Goal: Transaction & Acquisition: Purchase product/service

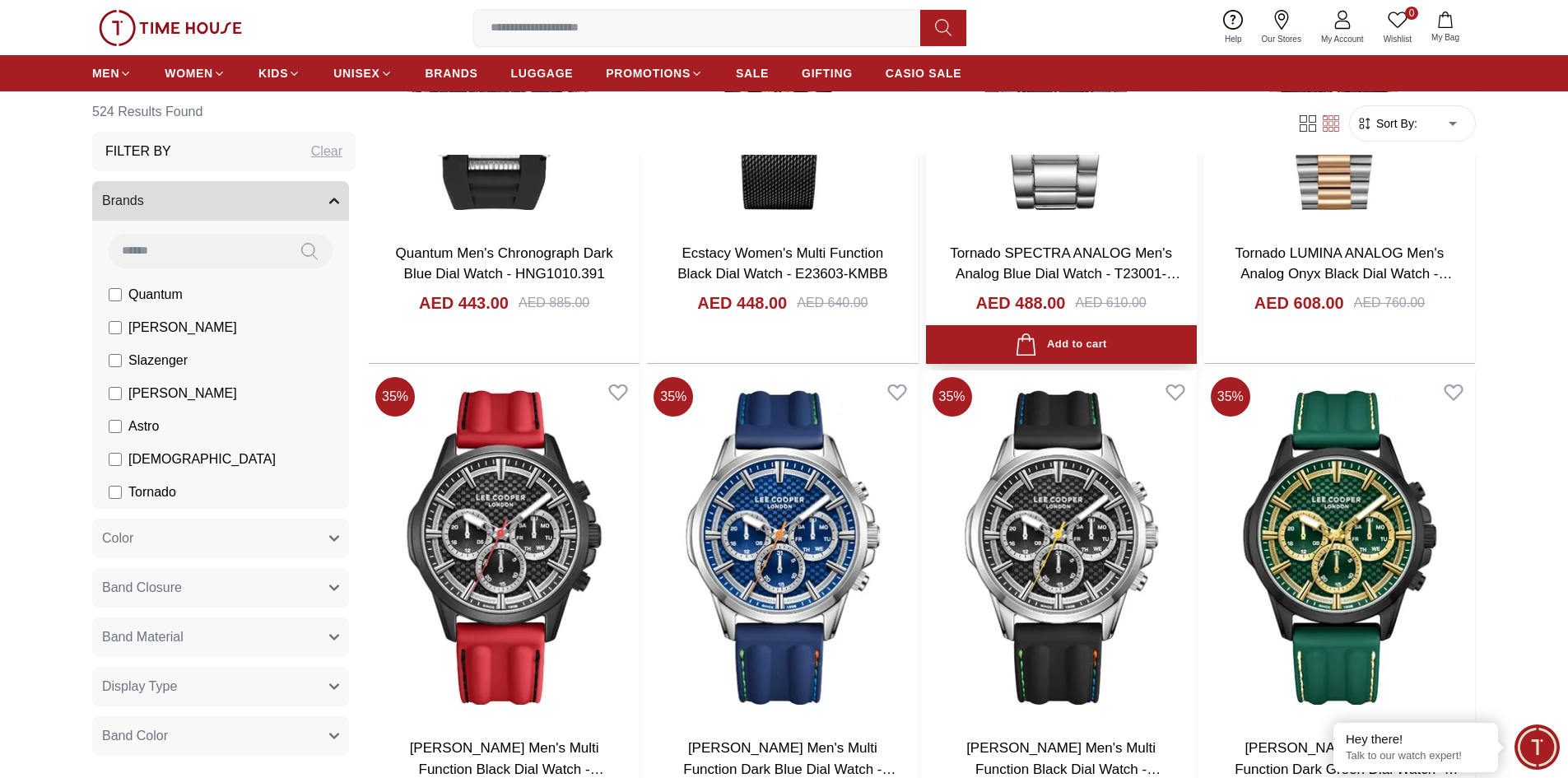
scroll to position [2058, 0]
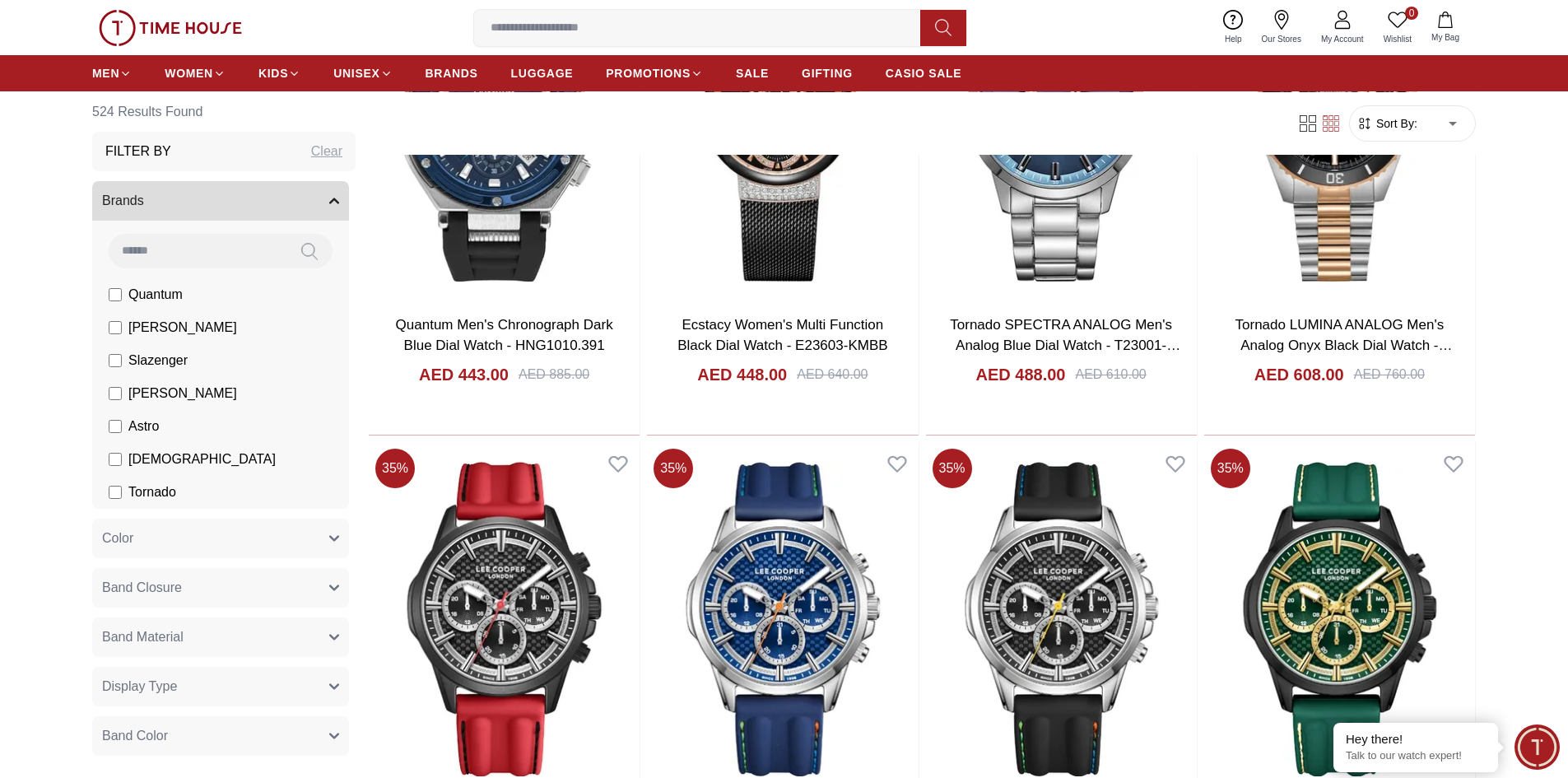
click at [244, 588] on button "Band Closure" at bounding box center [220, 587] width 257 height 40
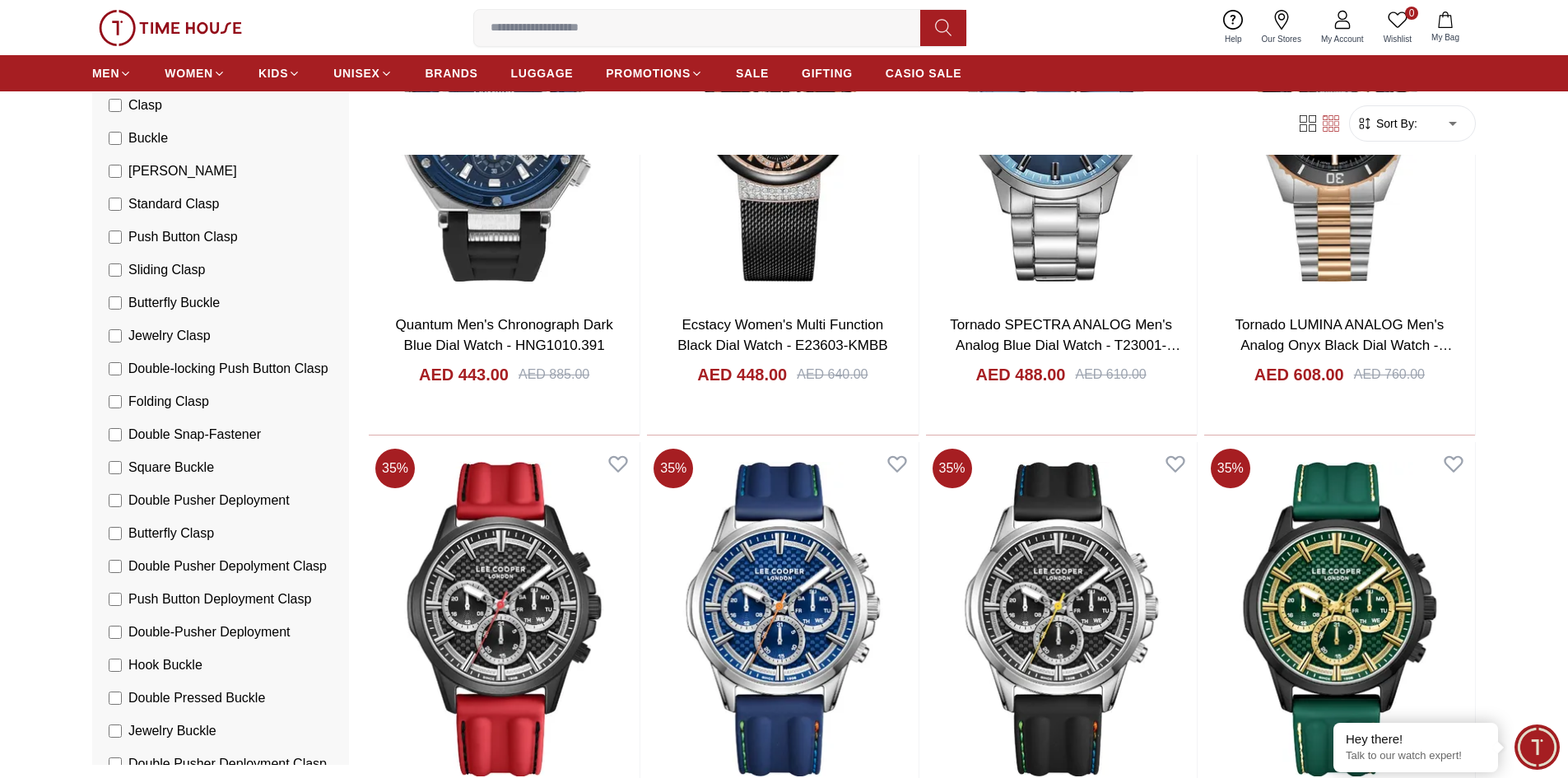
scroll to position [329, 0]
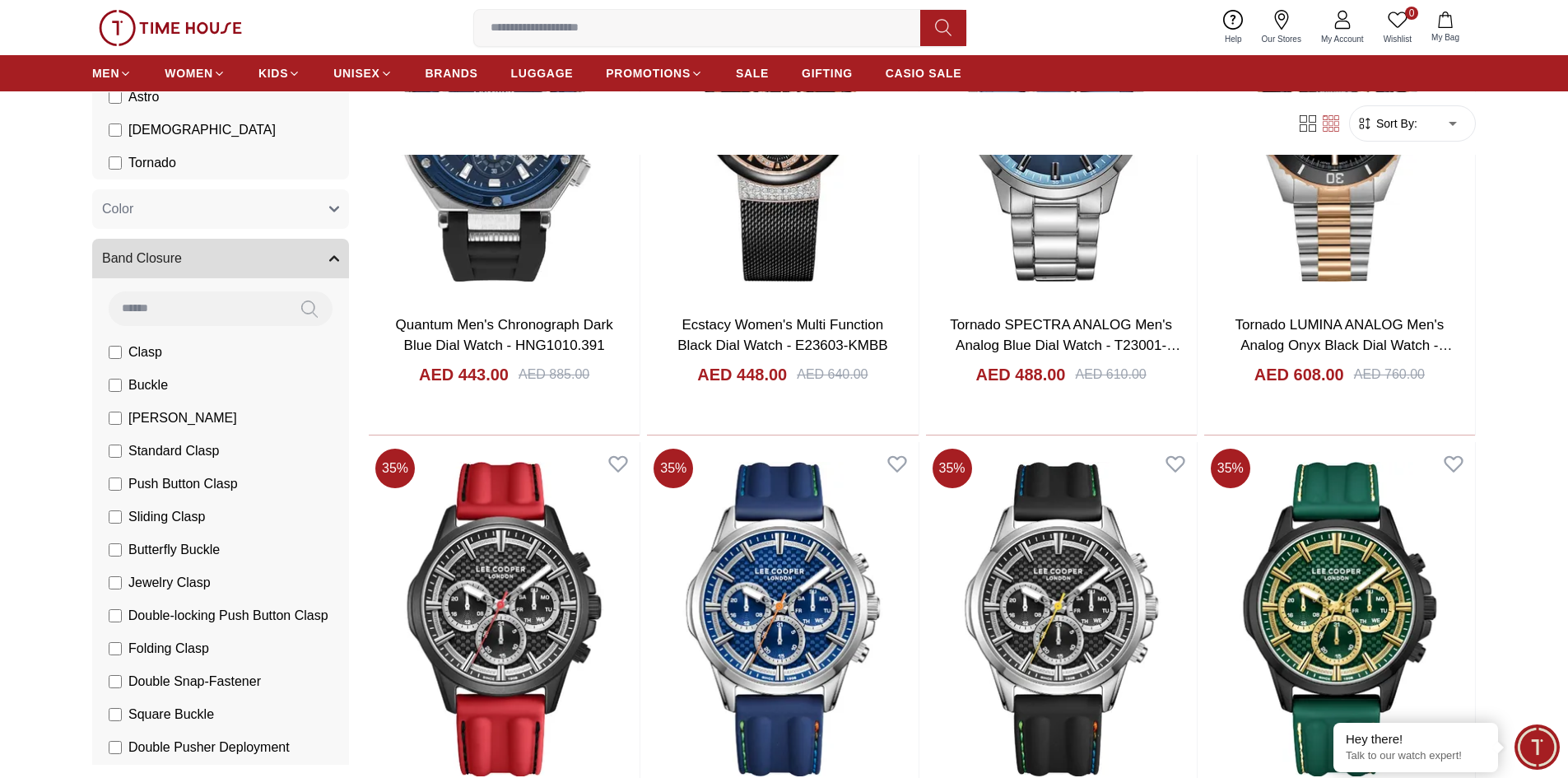
click at [250, 267] on button "Band Closure" at bounding box center [220, 258] width 257 height 40
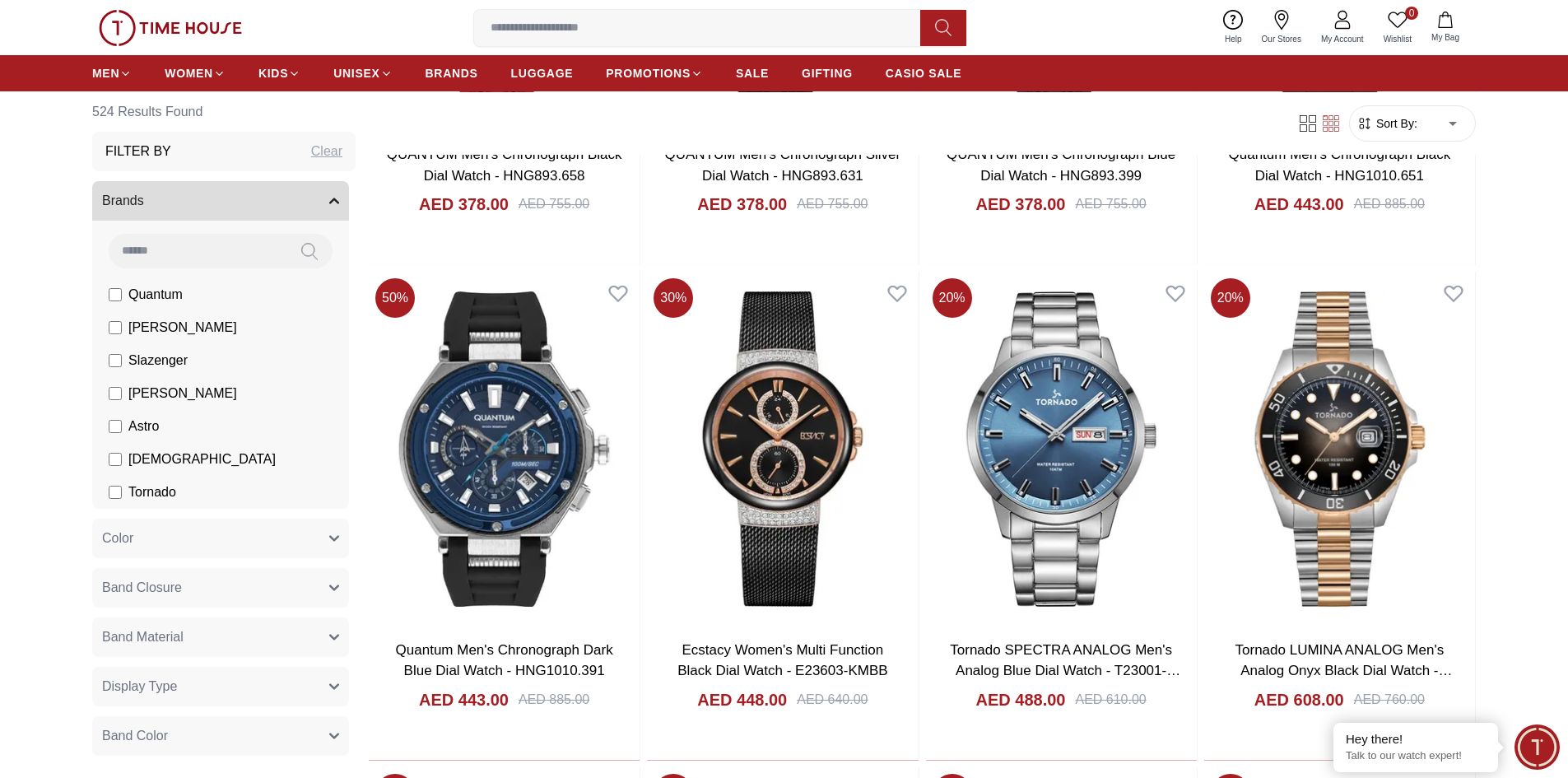
scroll to position [1483, 0]
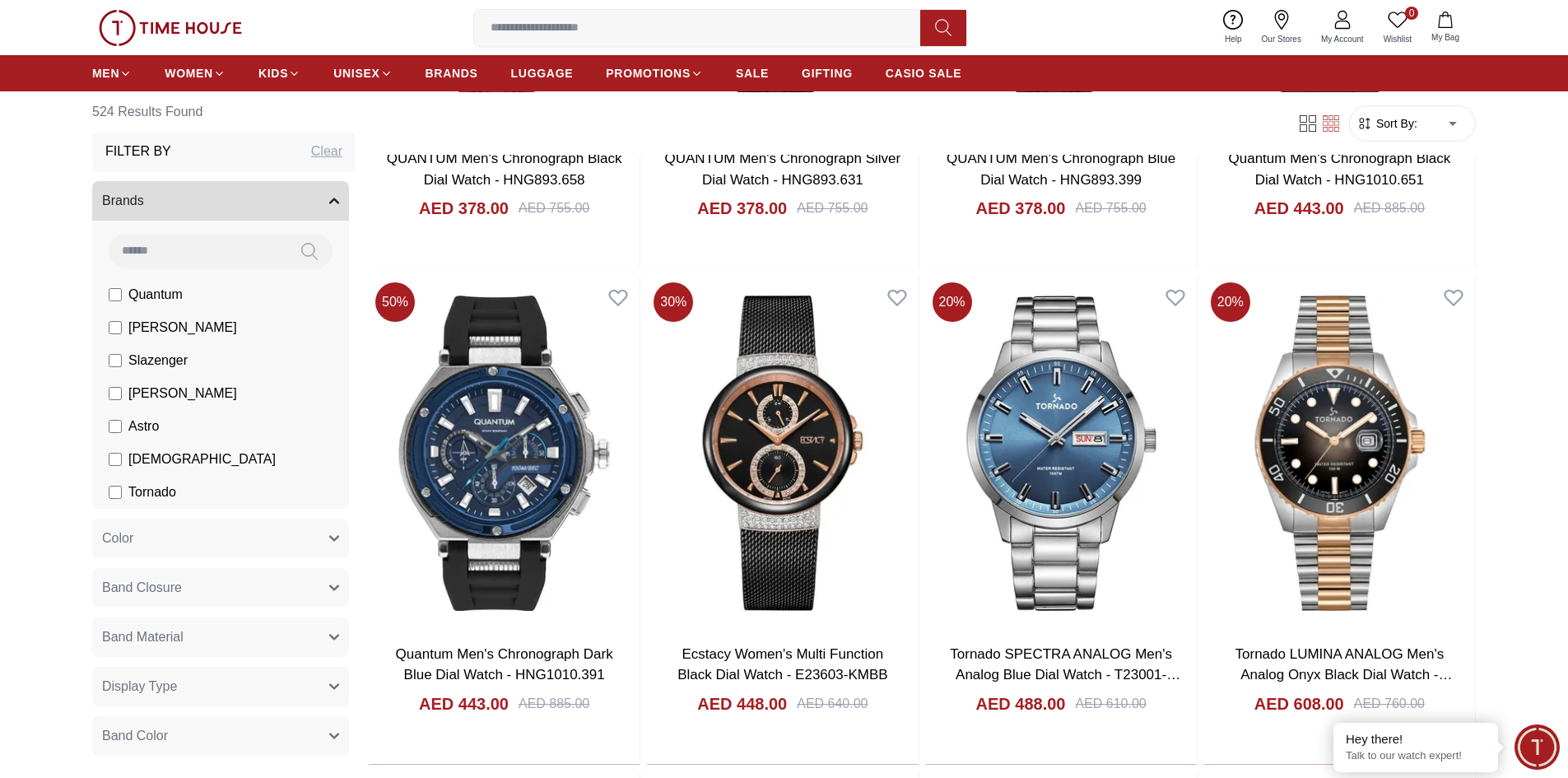
click at [330, 201] on icon "button" at bounding box center [334, 201] width 8 height 4
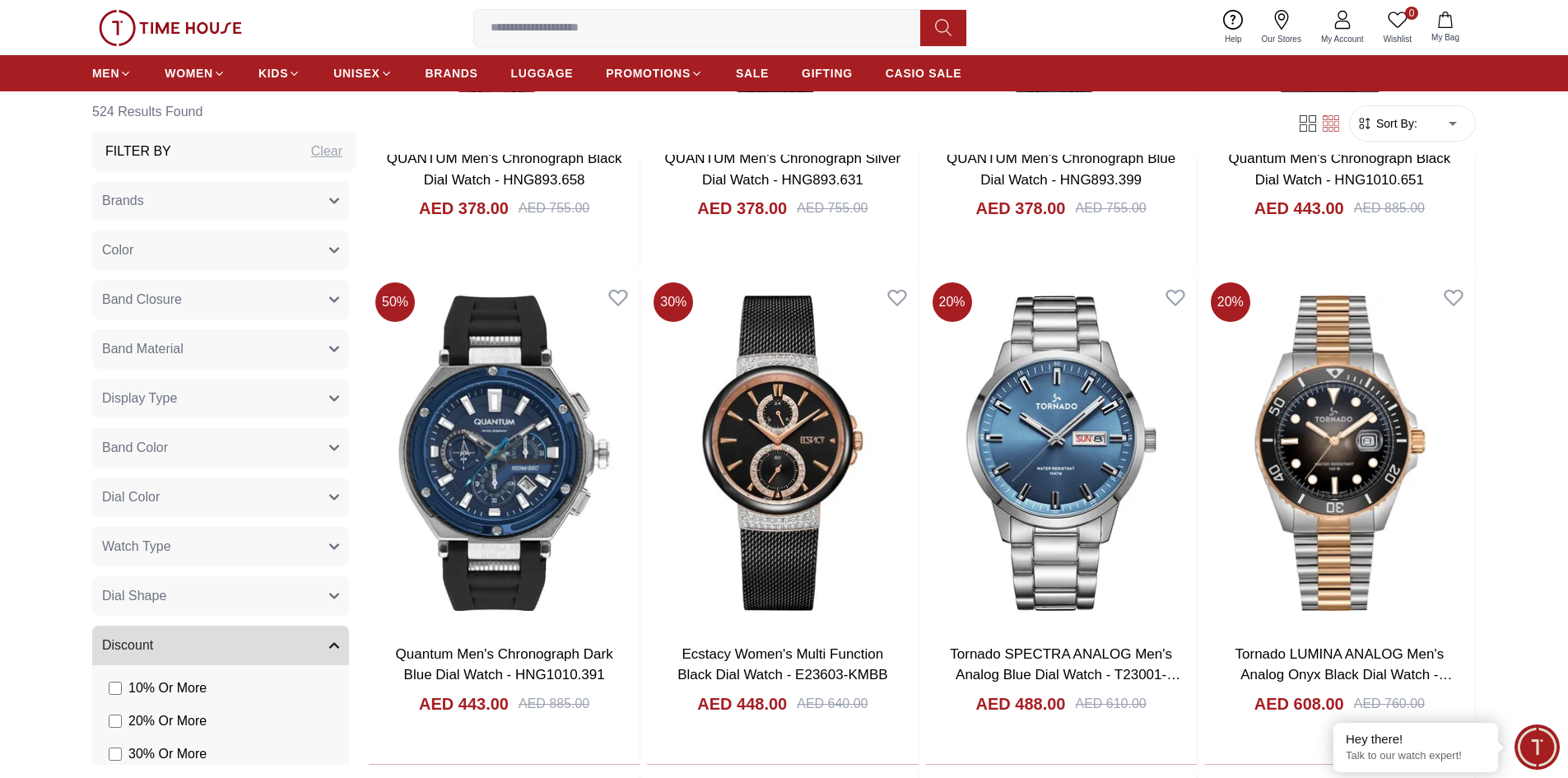
click at [330, 646] on icon "button" at bounding box center [334, 646] width 8 height 4
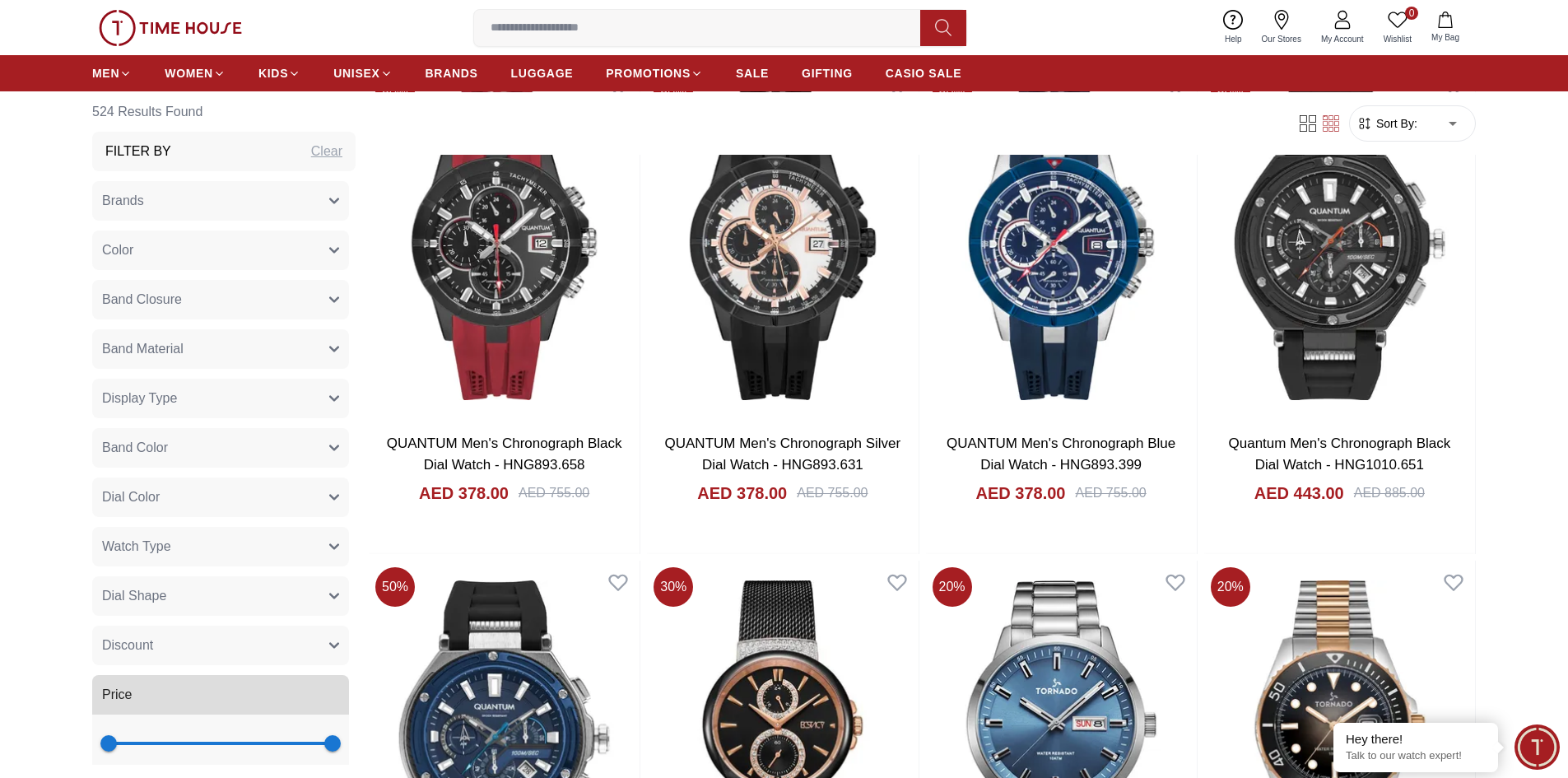
scroll to position [1153, 0]
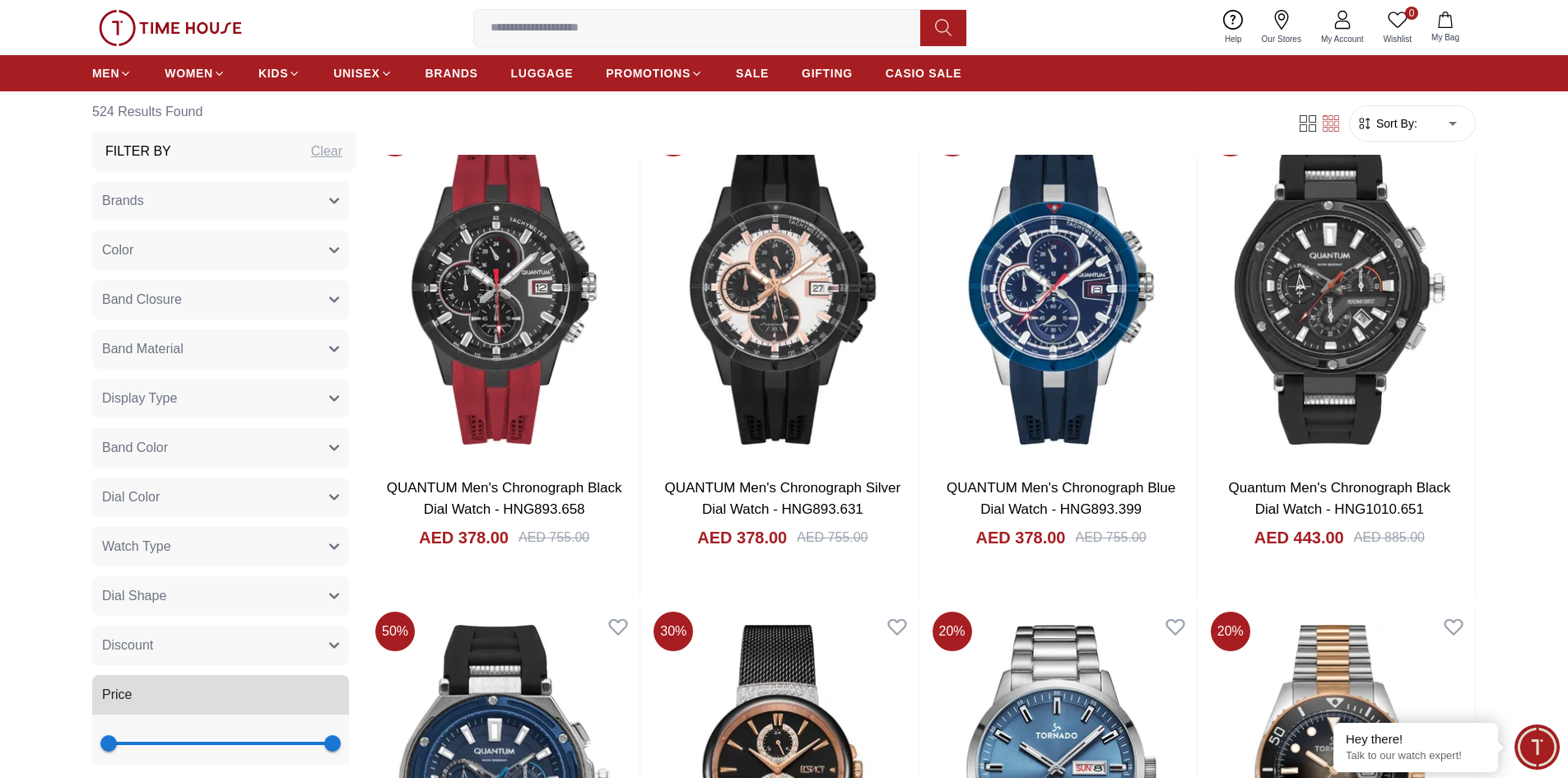
click at [142, 128] on h6 "524 Results Found" at bounding box center [223, 111] width 263 height 40
click at [311, 143] on div "Clear" at bounding box center [326, 151] width 31 height 19
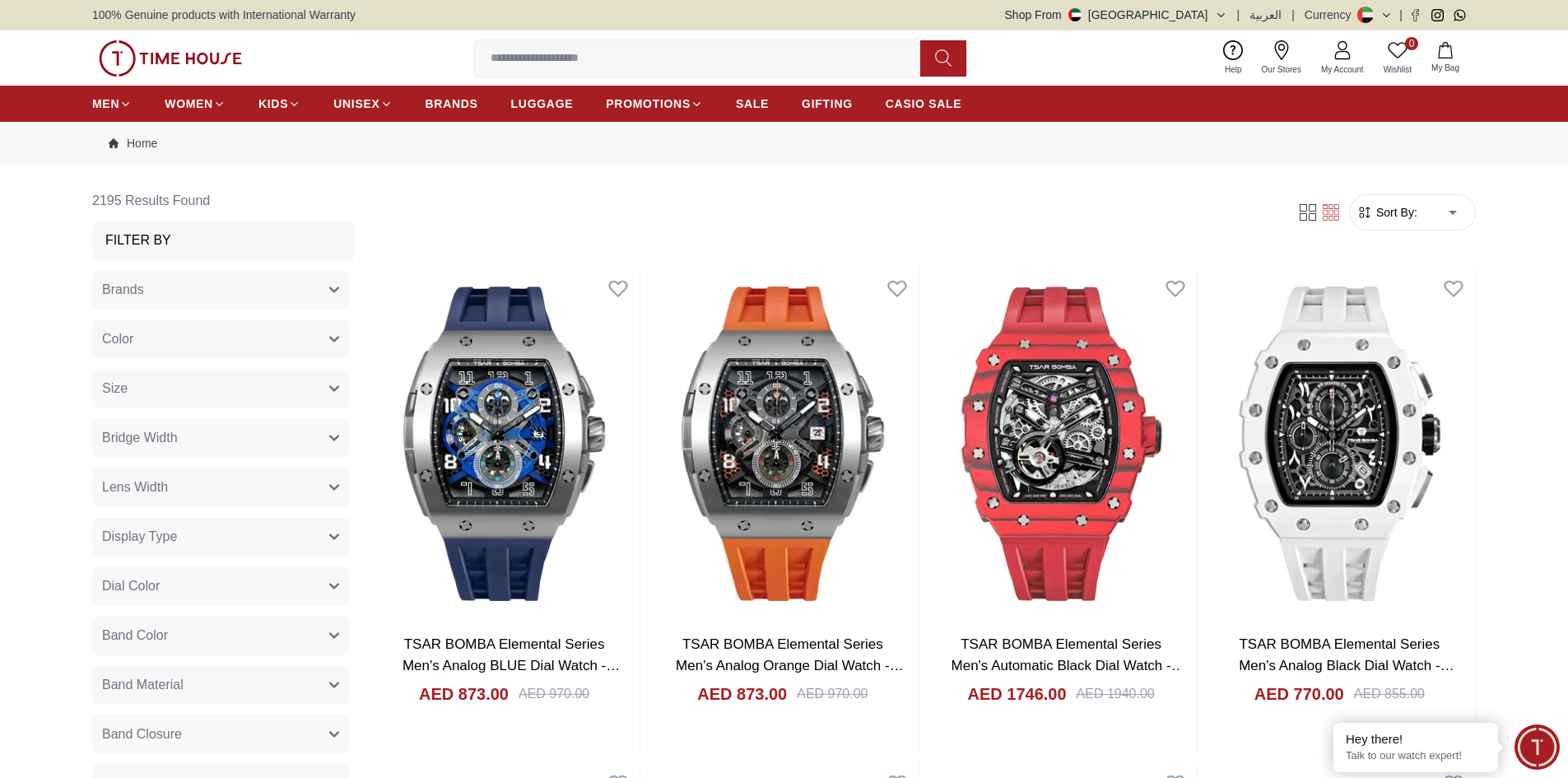
click at [329, 292] on icon "button" at bounding box center [334, 290] width 10 height 10
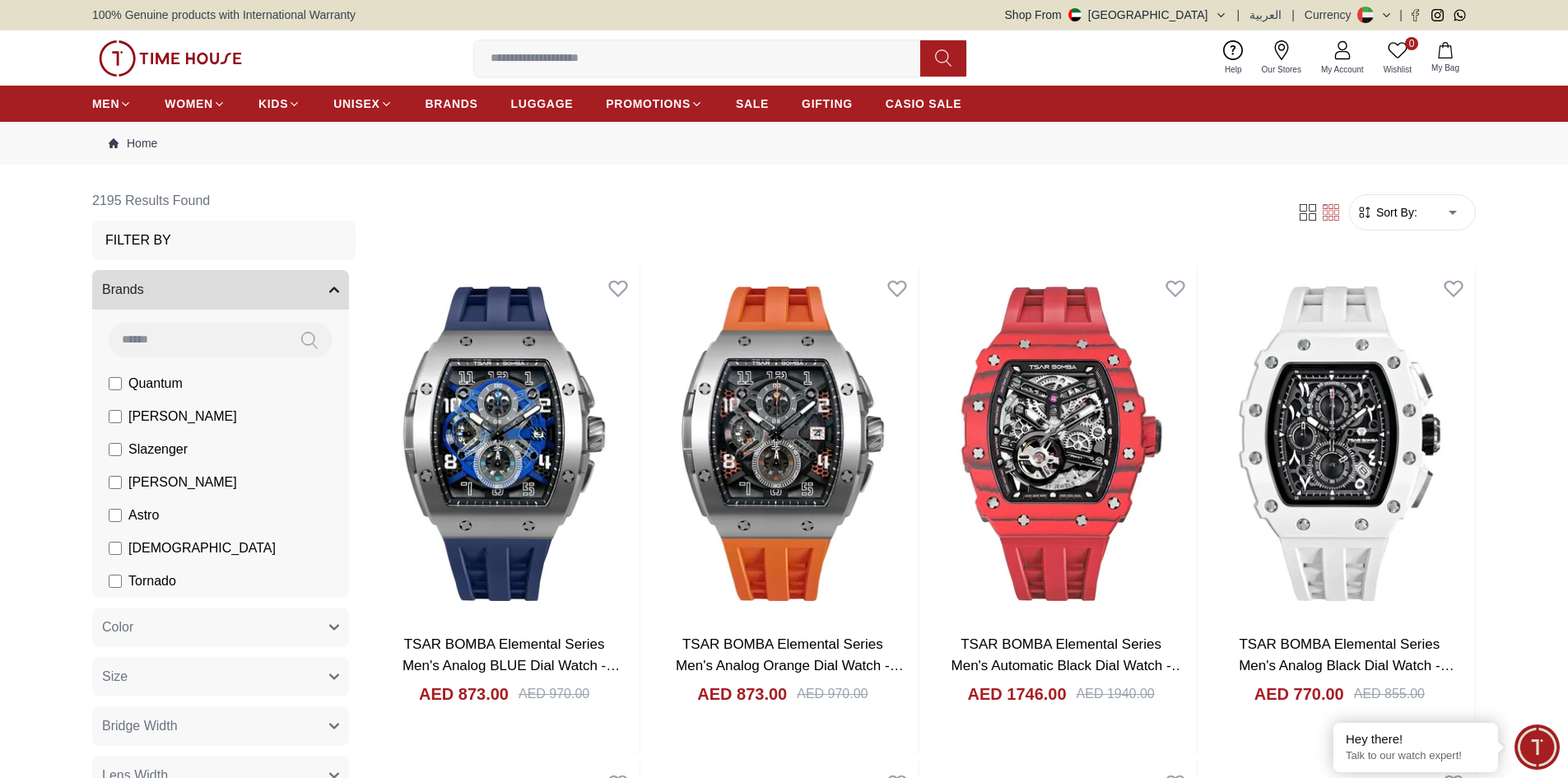
click at [208, 344] on input at bounding box center [197, 339] width 177 height 33
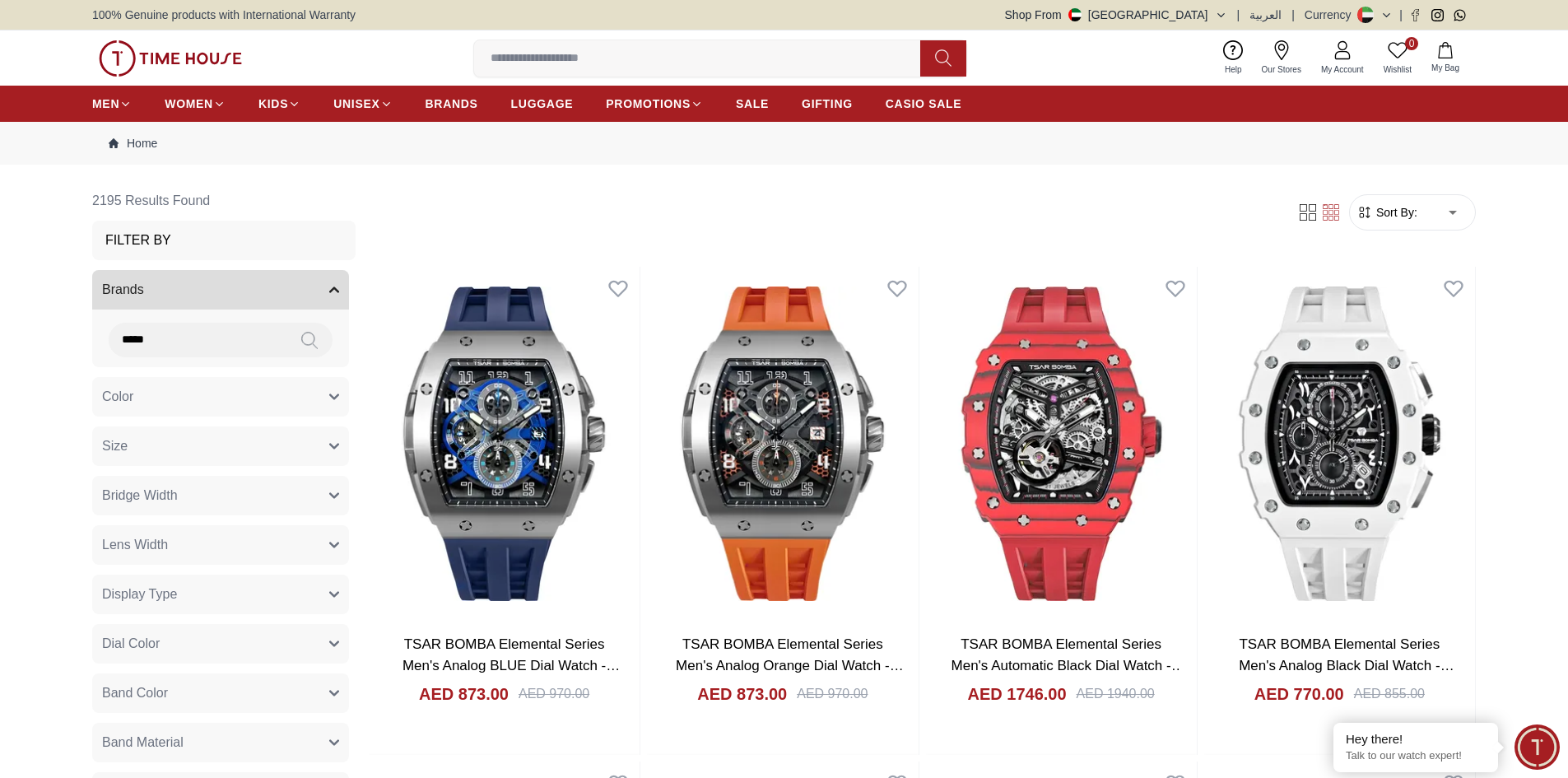
type input "*****"
click at [301, 336] on icon at bounding box center [309, 340] width 17 height 19
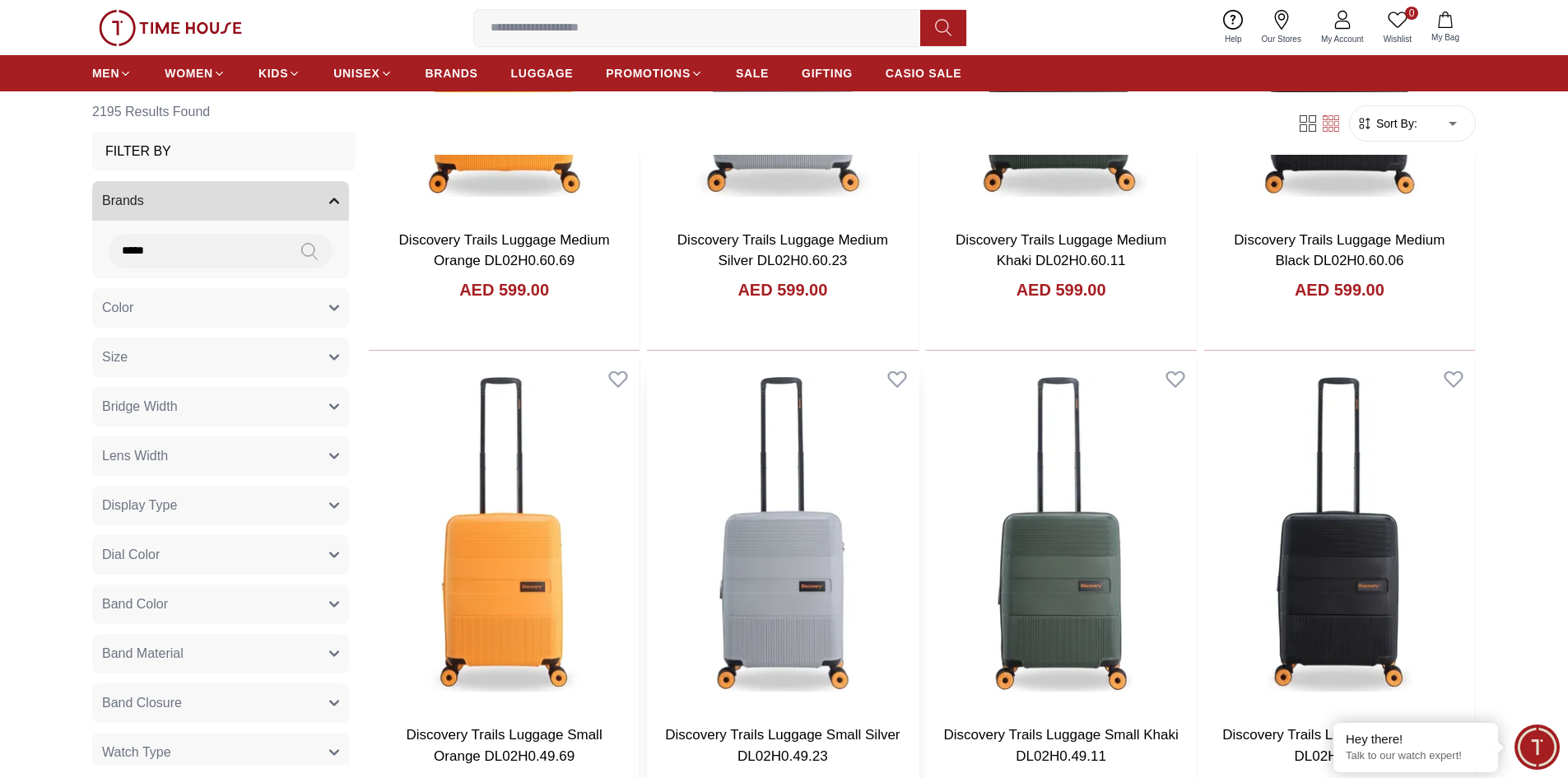
scroll to position [2058, 0]
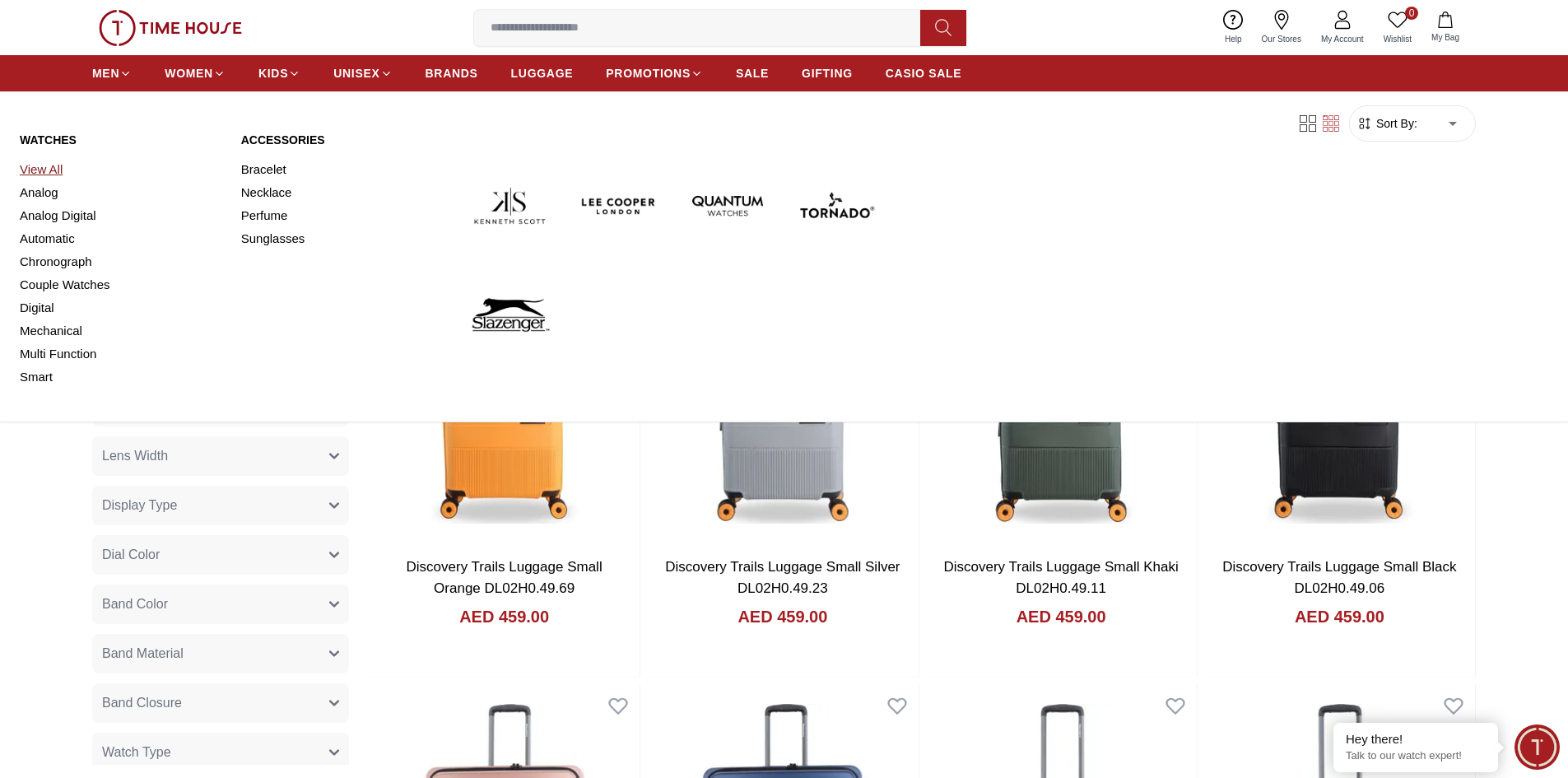
click at [47, 174] on link "View All" at bounding box center [120, 170] width 201 height 23
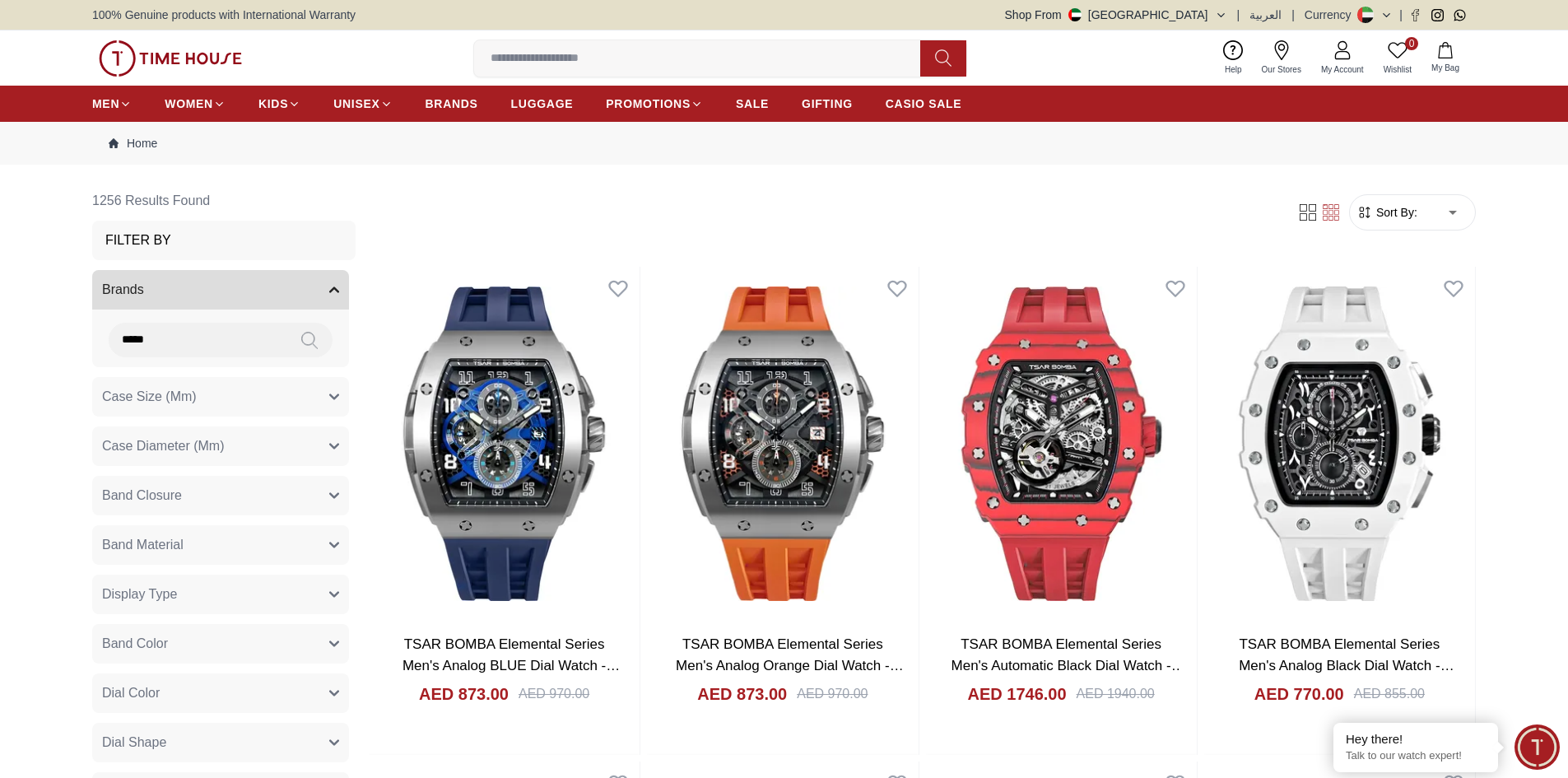
click at [273, 542] on button "Band Material" at bounding box center [220, 545] width 257 height 40
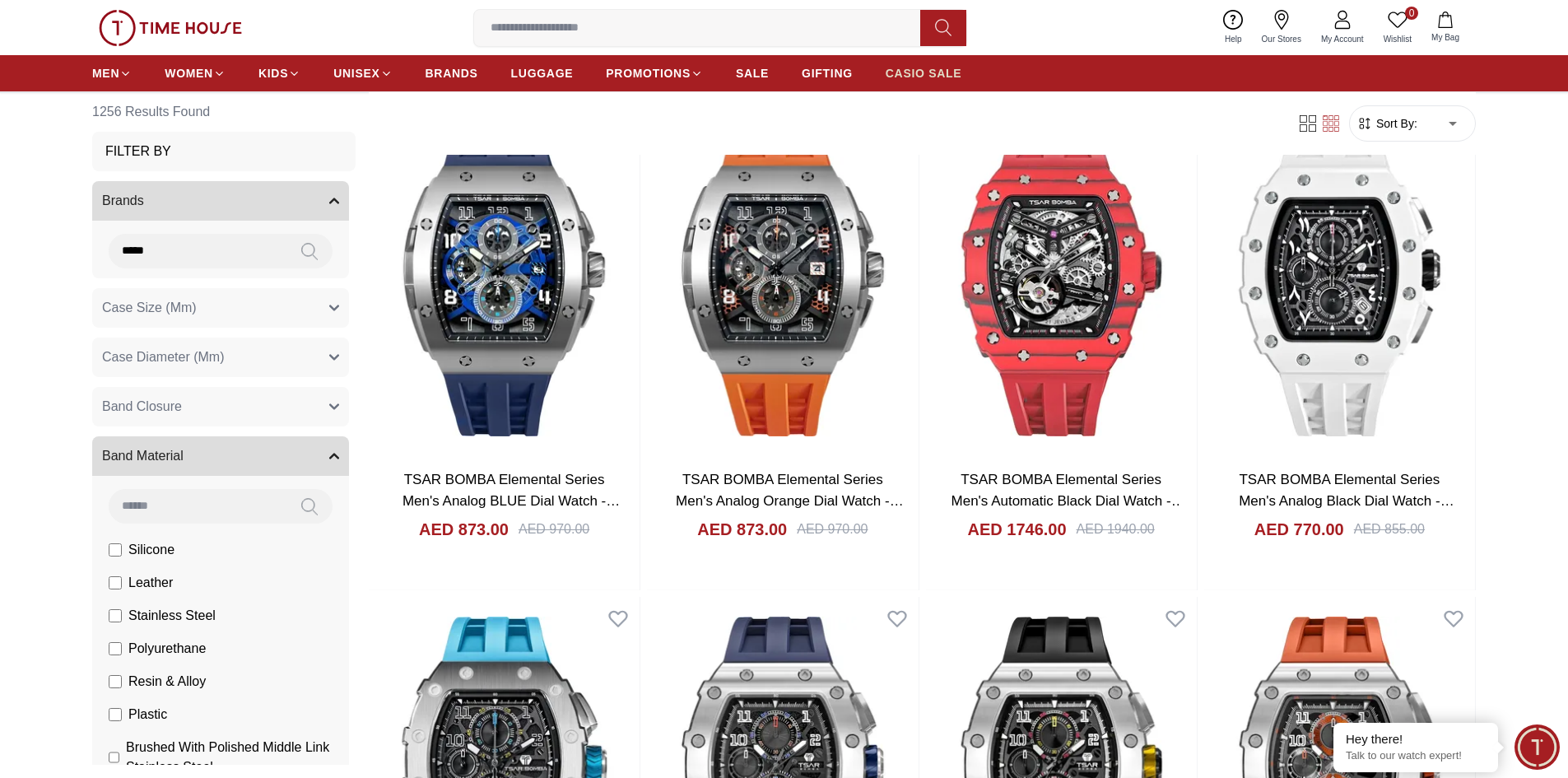
click at [908, 67] on span "CASIO SALE" at bounding box center [923, 73] width 77 height 17
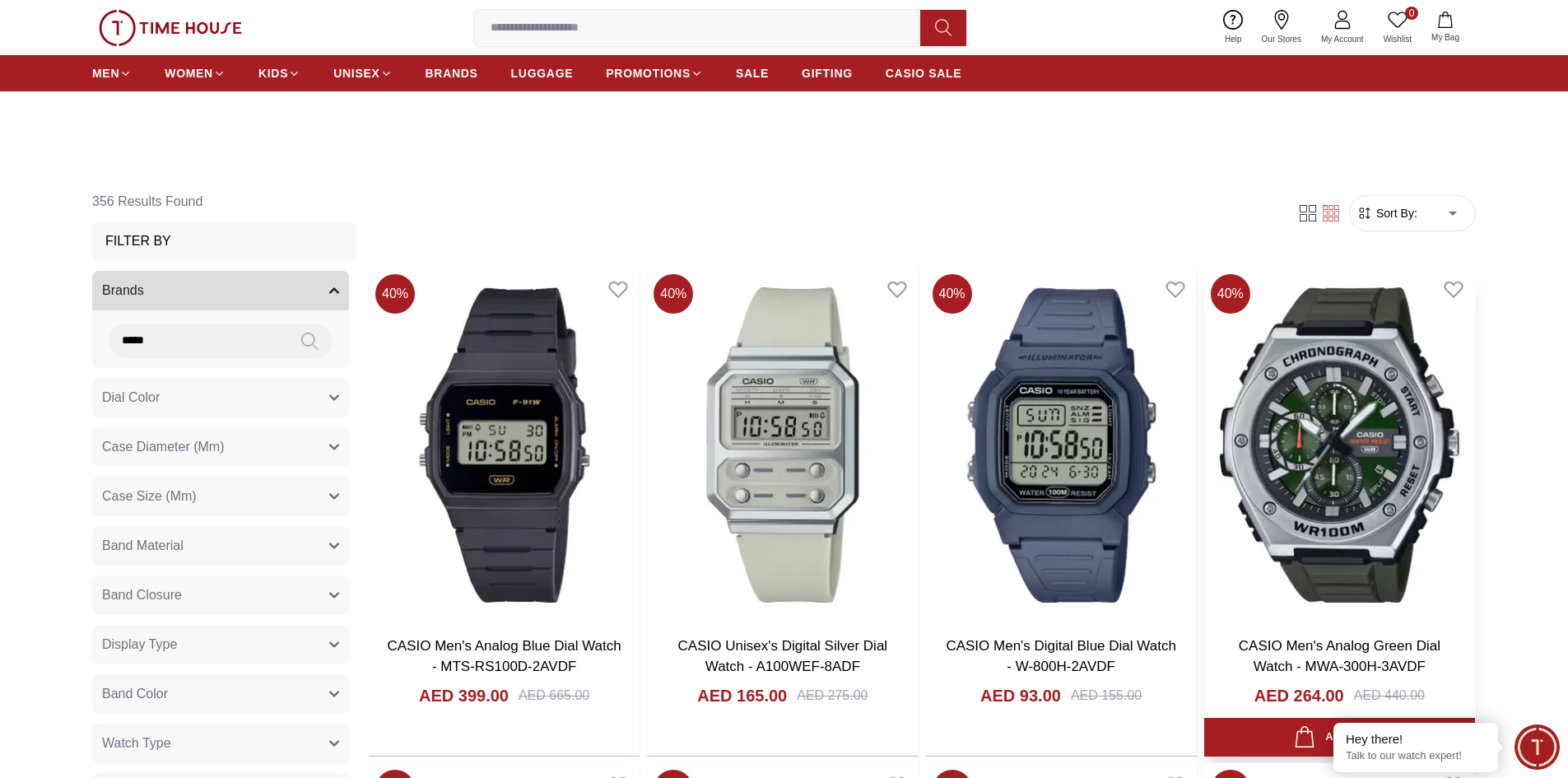
scroll to position [495, 0]
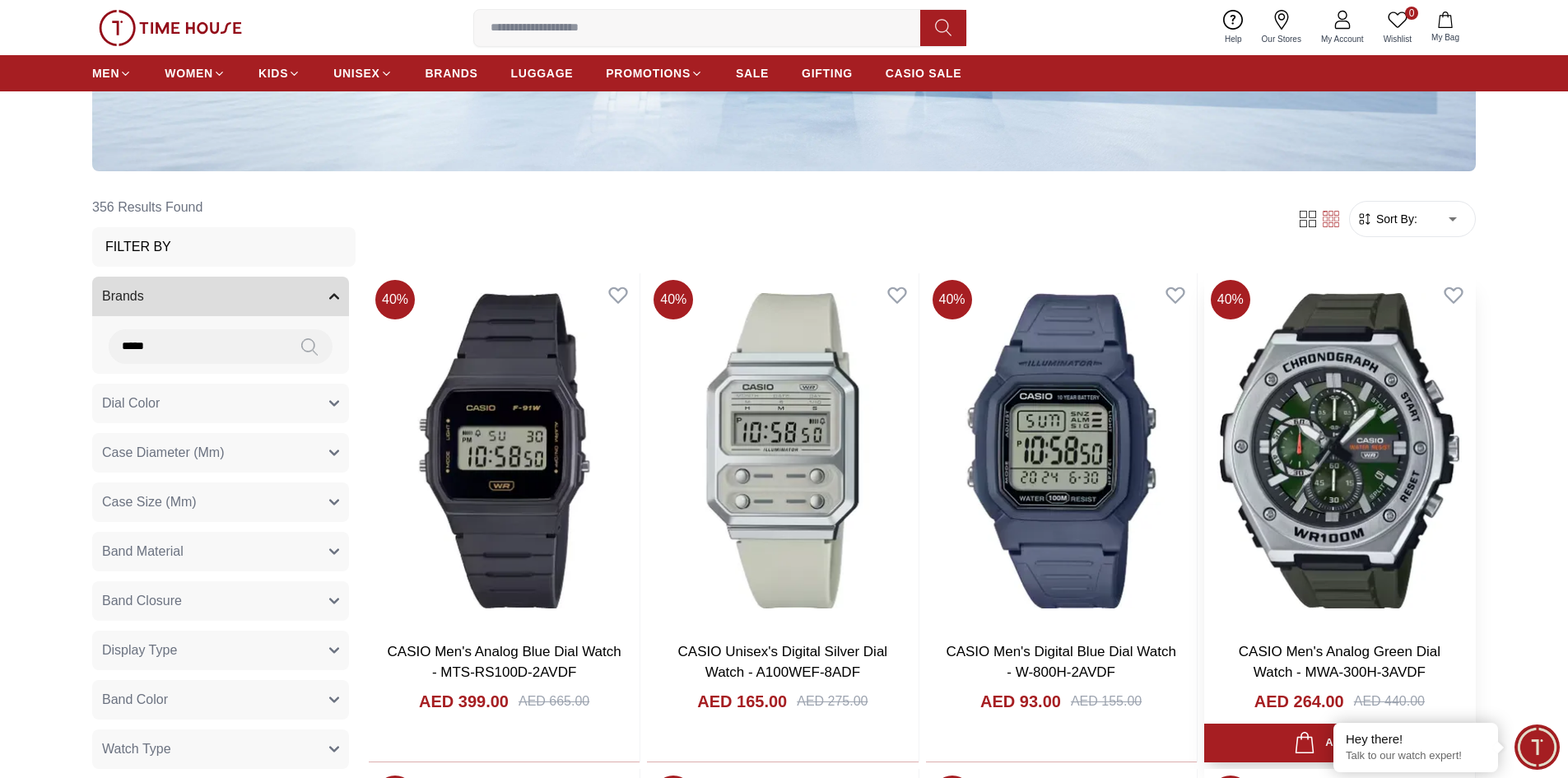
click at [1332, 400] on img at bounding box center [1339, 450] width 271 height 354
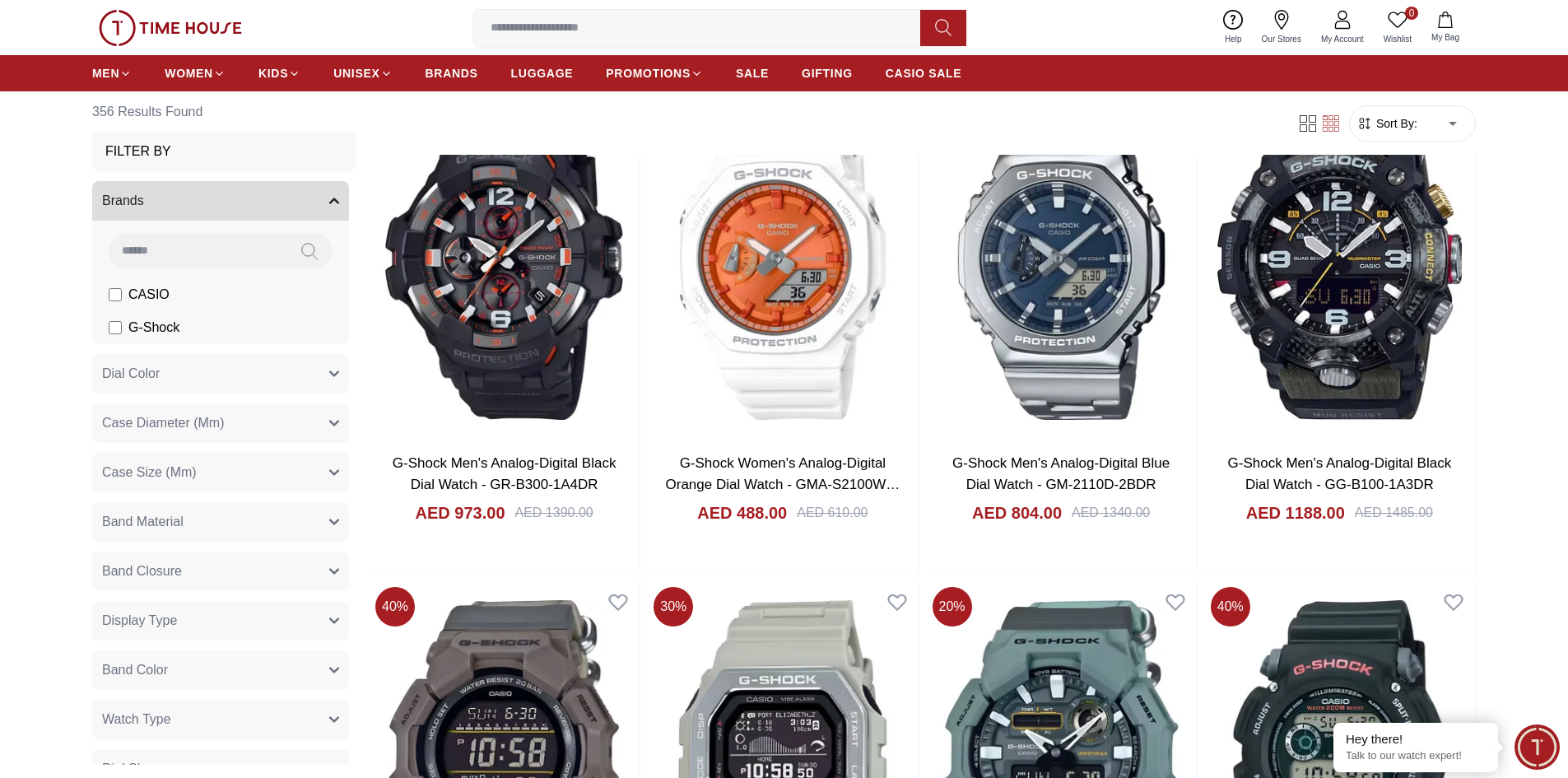
scroll to position [2388, 0]
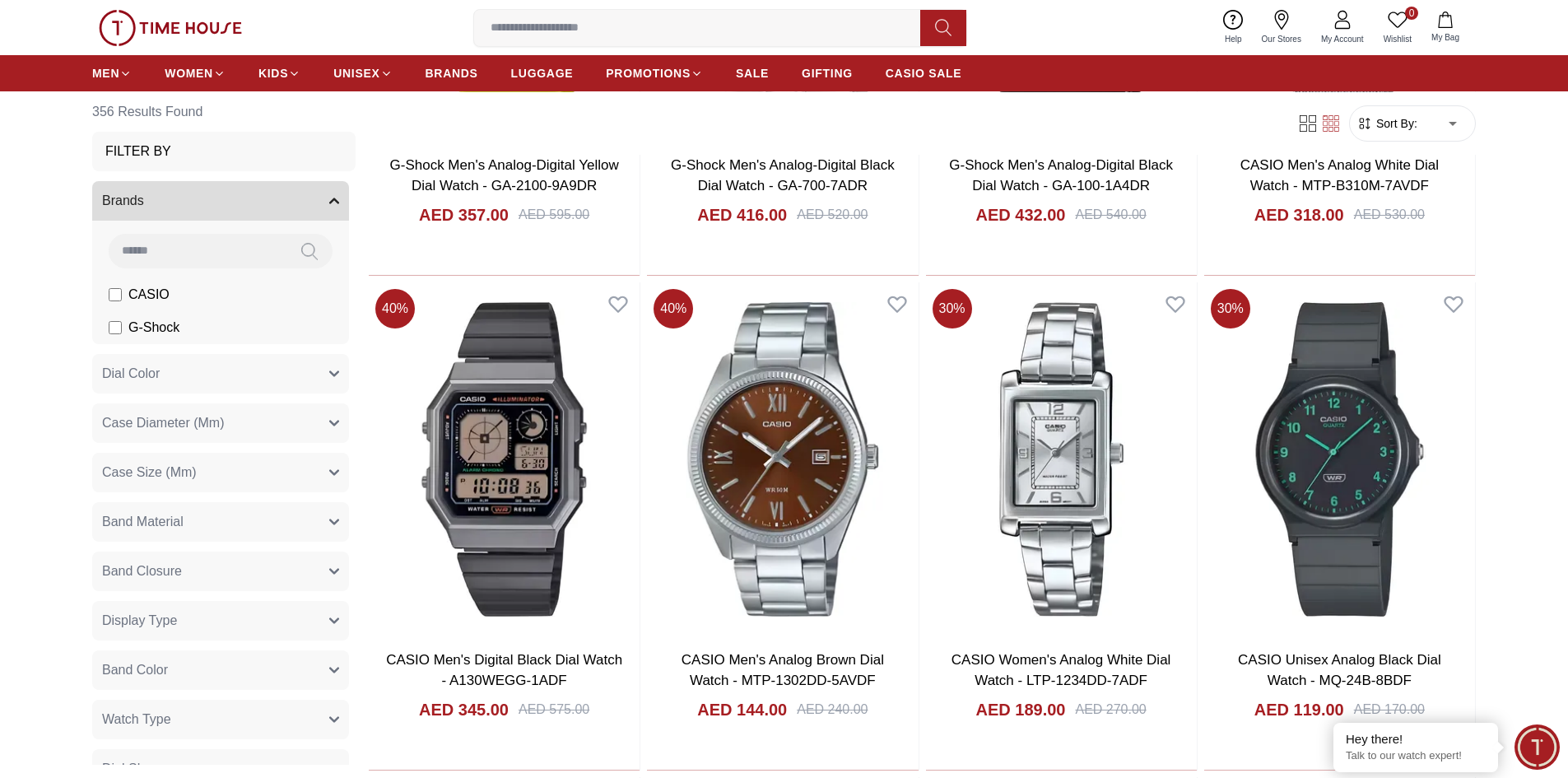
scroll to position [4447, 0]
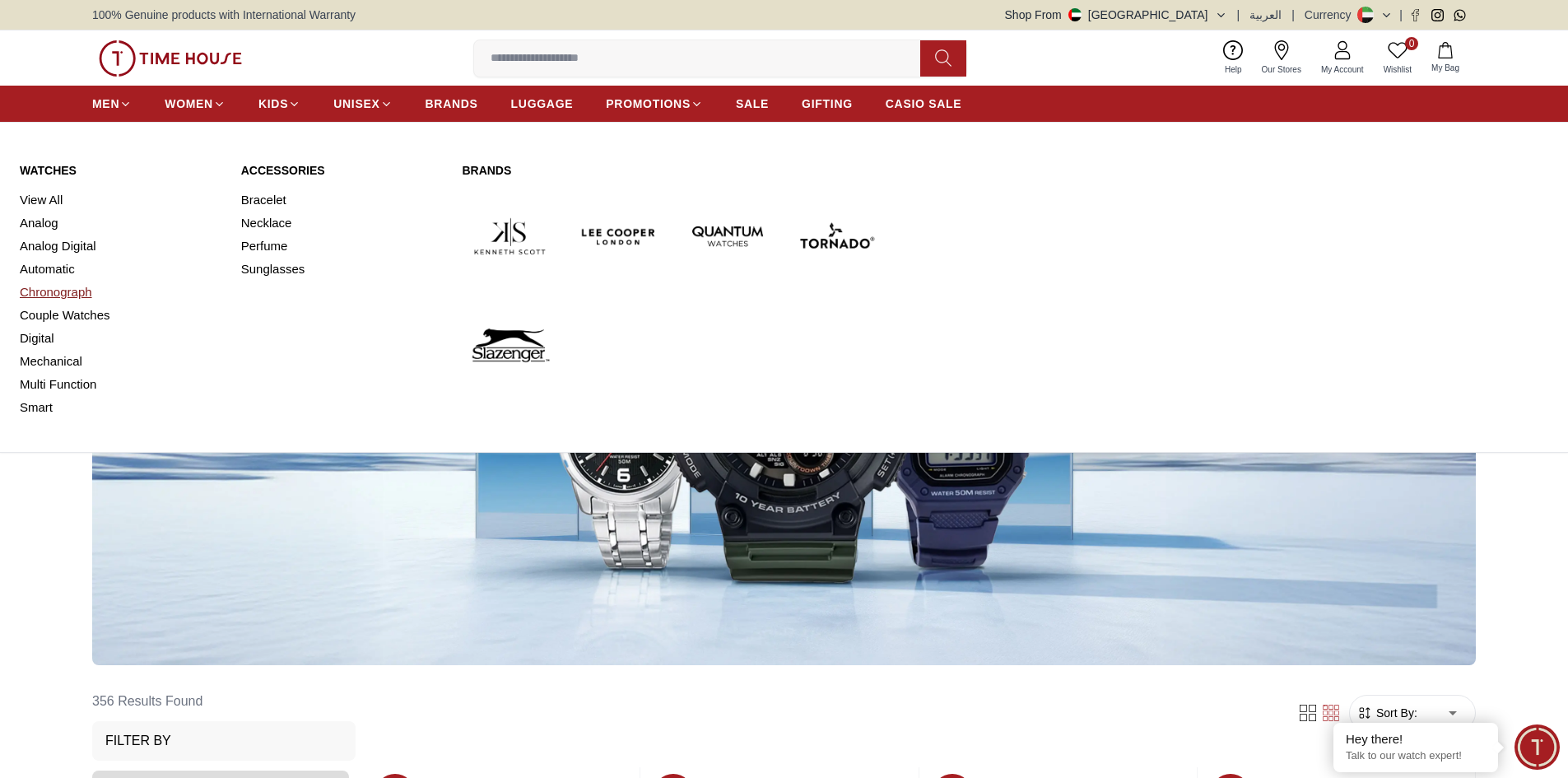
click at [64, 291] on link "Chronograph" at bounding box center [120, 292] width 201 height 23
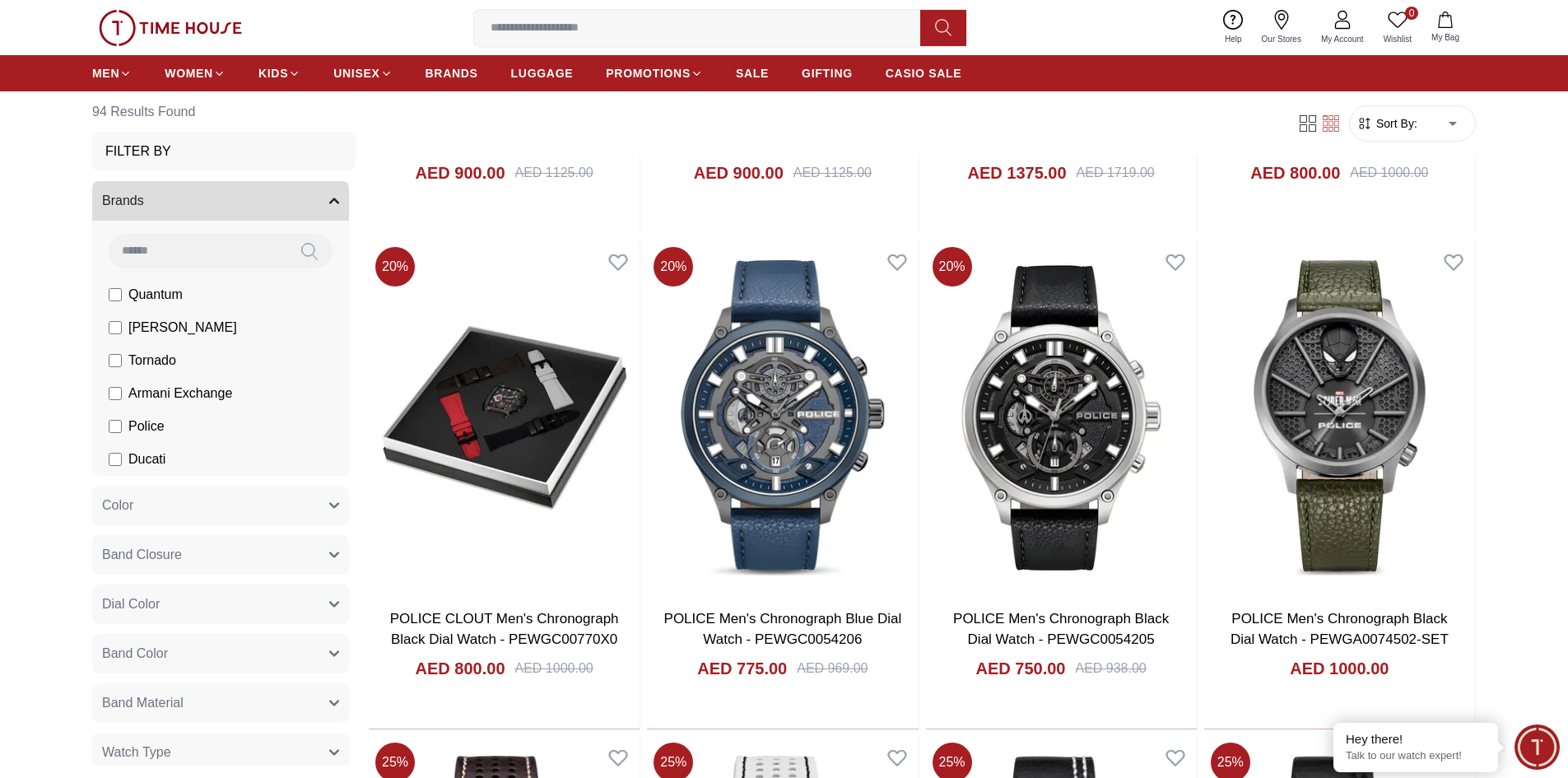
scroll to position [1647, 0]
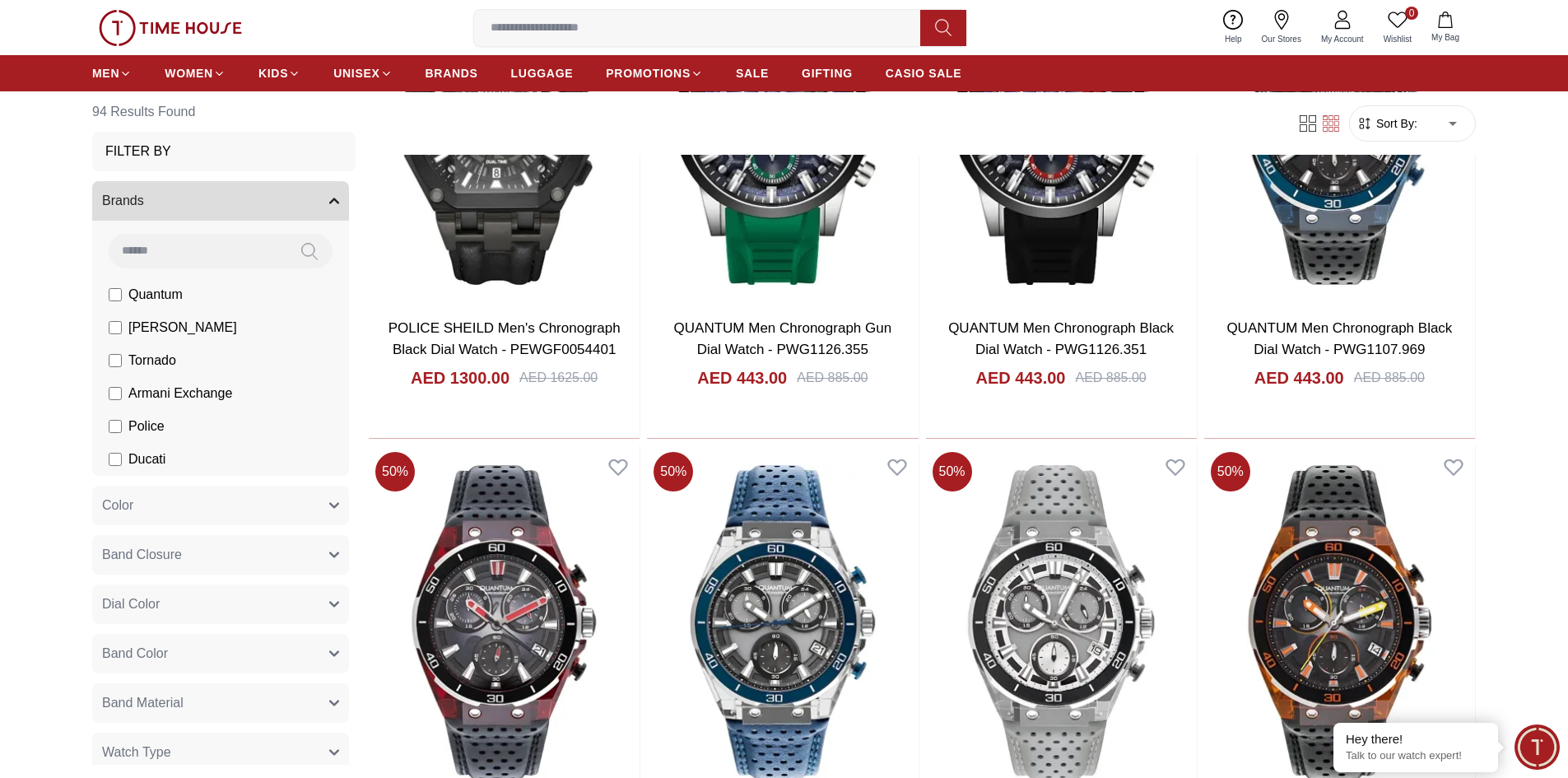
scroll to position [4611, 0]
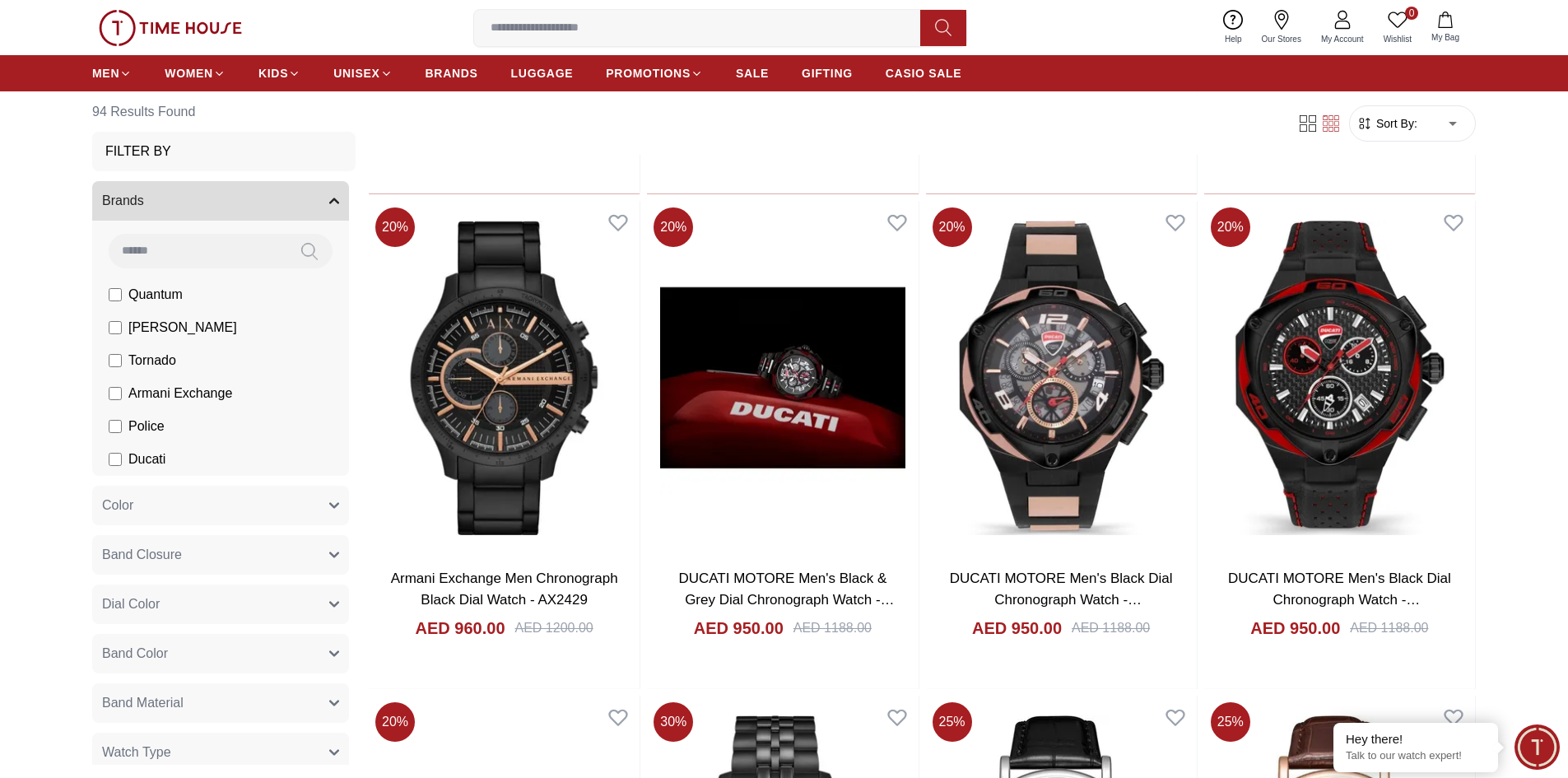
scroll to position [5847, 0]
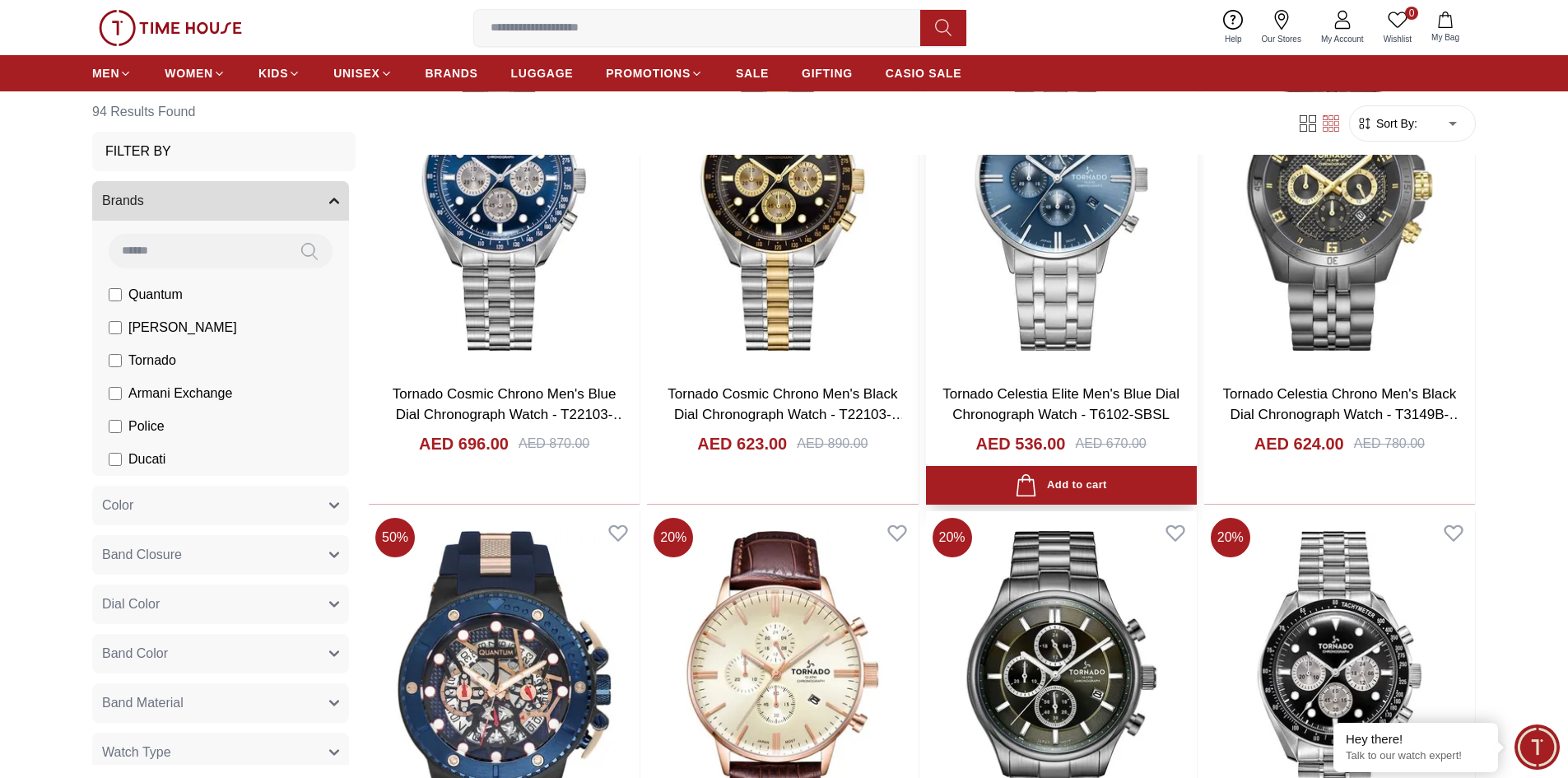
scroll to position [9388, 0]
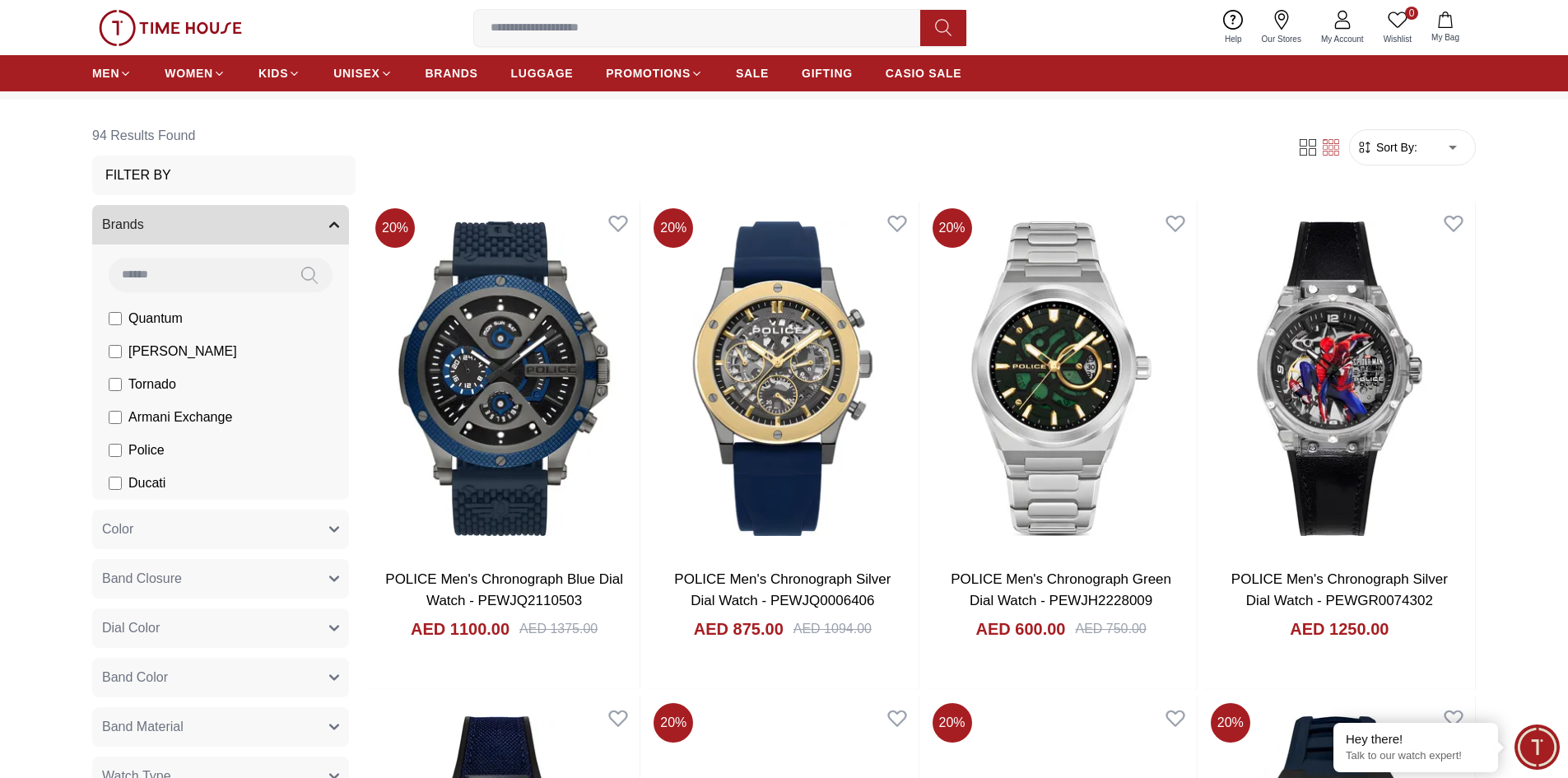
scroll to position [46, 0]
